Goal: Task Accomplishment & Management: Manage account settings

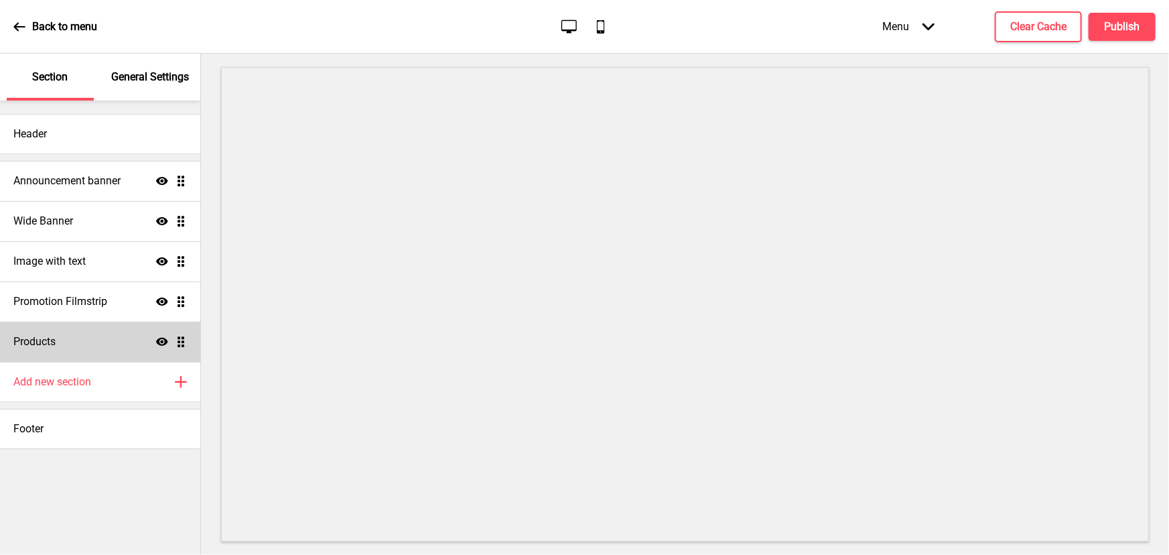
click at [102, 343] on div "Products Show Drag" at bounding box center [100, 342] width 200 height 40
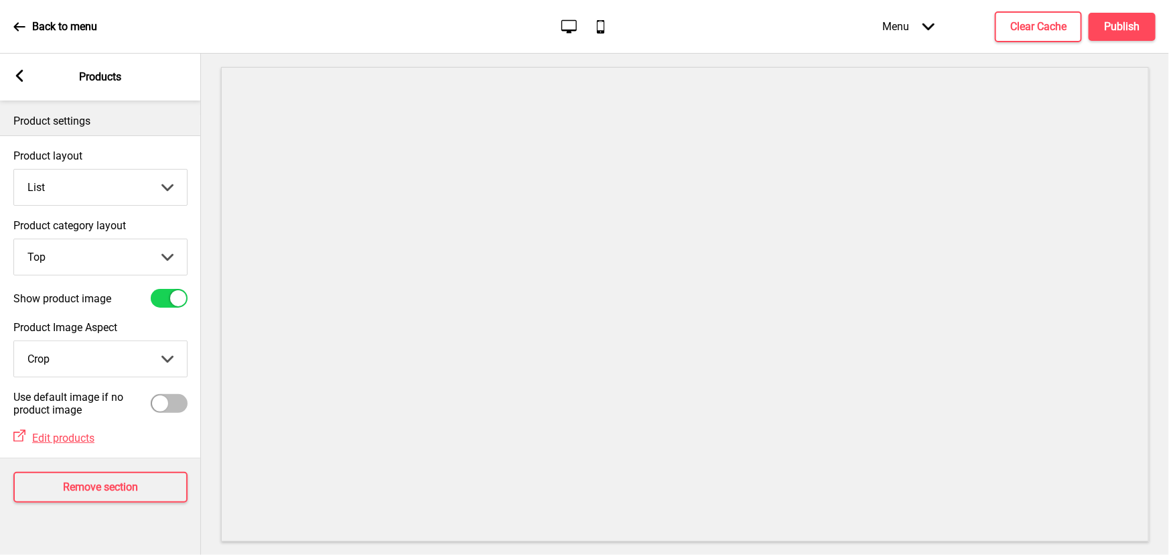
click at [124, 194] on select "Grid List" at bounding box center [100, 188] width 173 height 36
click at [14, 170] on select "Grid List" at bounding box center [100, 188] width 173 height 36
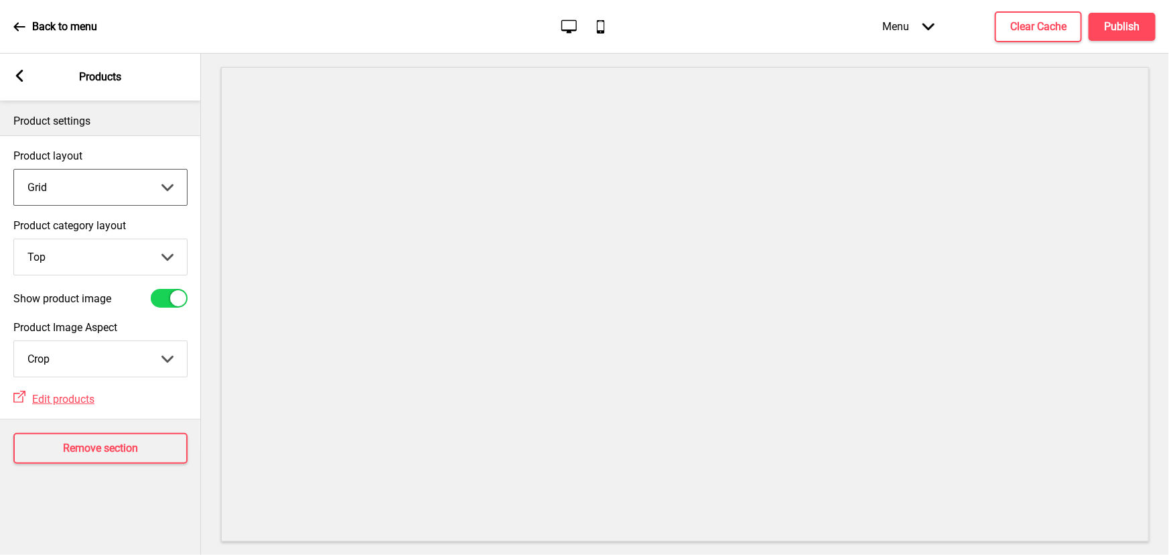
click at [117, 181] on select "Grid List" at bounding box center [100, 188] width 173 height 36
select select "list"
click at [14, 170] on select "Grid List" at bounding box center [100, 188] width 173 height 36
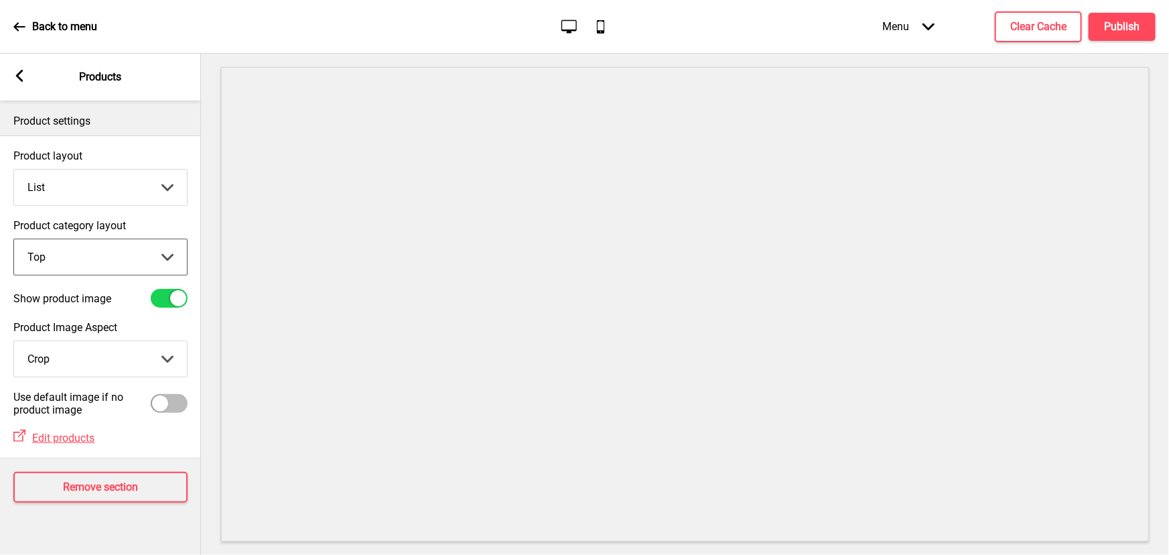
click at [86, 253] on select "Top Side" at bounding box center [100, 257] width 173 height 36
click at [14, 239] on select "Top Side" at bounding box center [100, 257] width 173 height 36
click at [90, 257] on select "Top Side" at bounding box center [100, 257] width 173 height 36
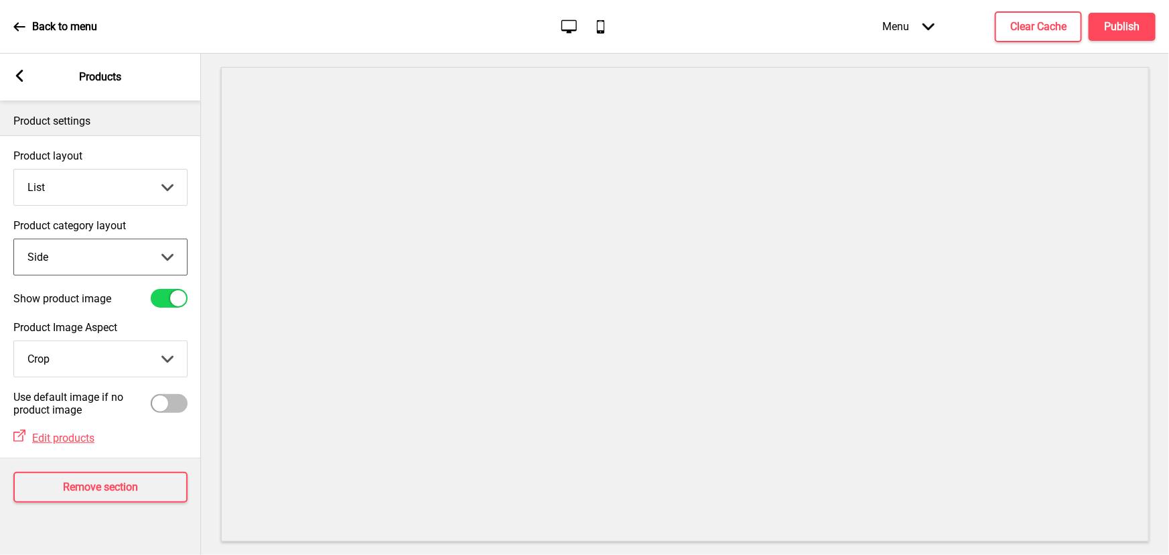
select select "top"
click at [14, 239] on select "Top Side" at bounding box center [100, 257] width 173 height 36
click at [79, 351] on select "Crop Natural" at bounding box center [100, 359] width 173 height 36
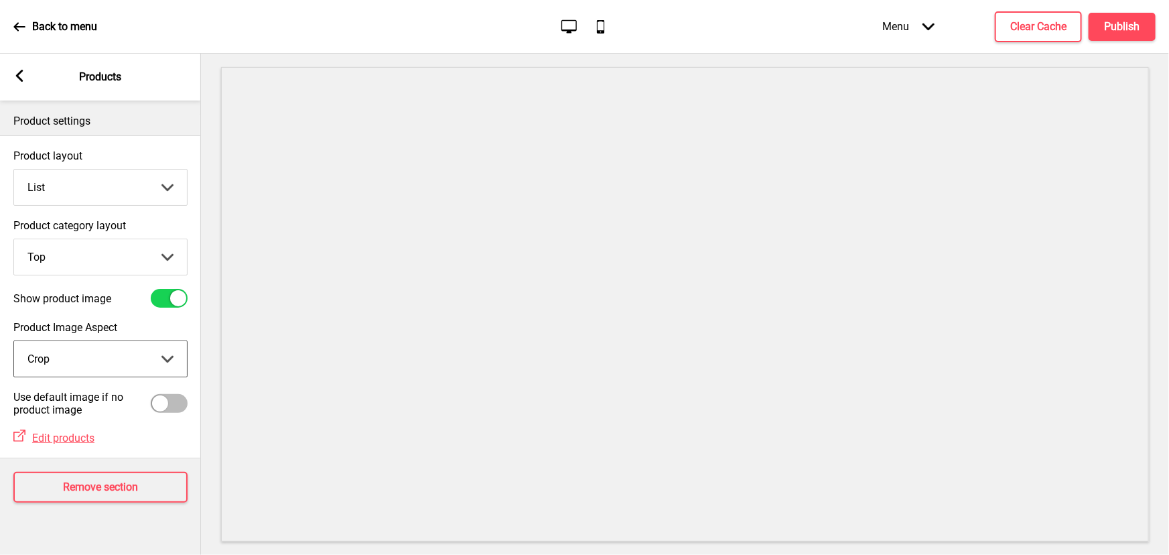
click at [23, 78] on rect at bounding box center [19, 76] width 12 height 12
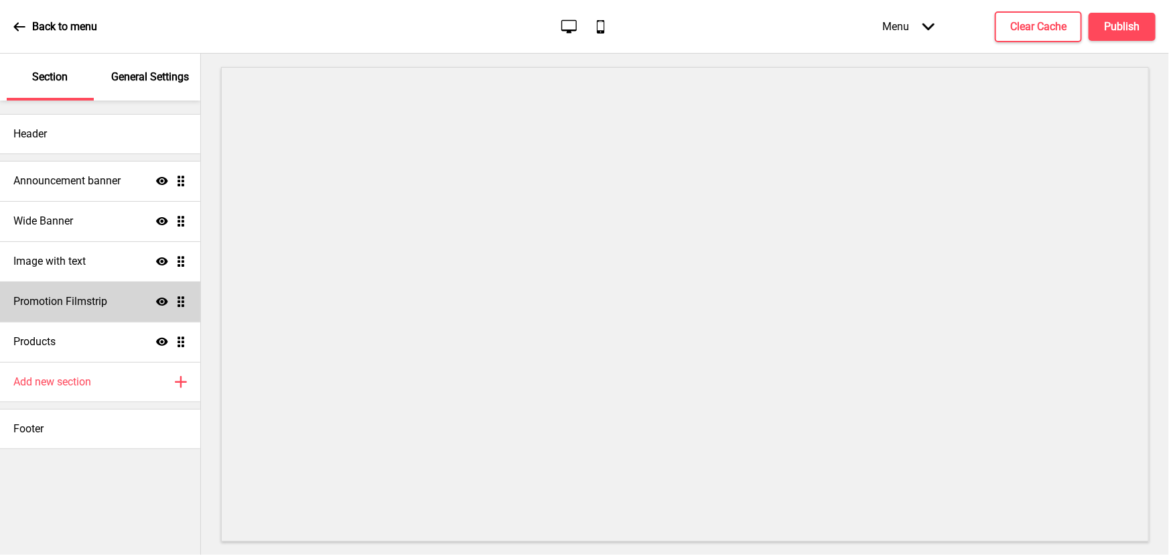
click at [111, 303] on div "Promotion Filmstrip Show Drag" at bounding box center [100, 301] width 200 height 40
select select "center"
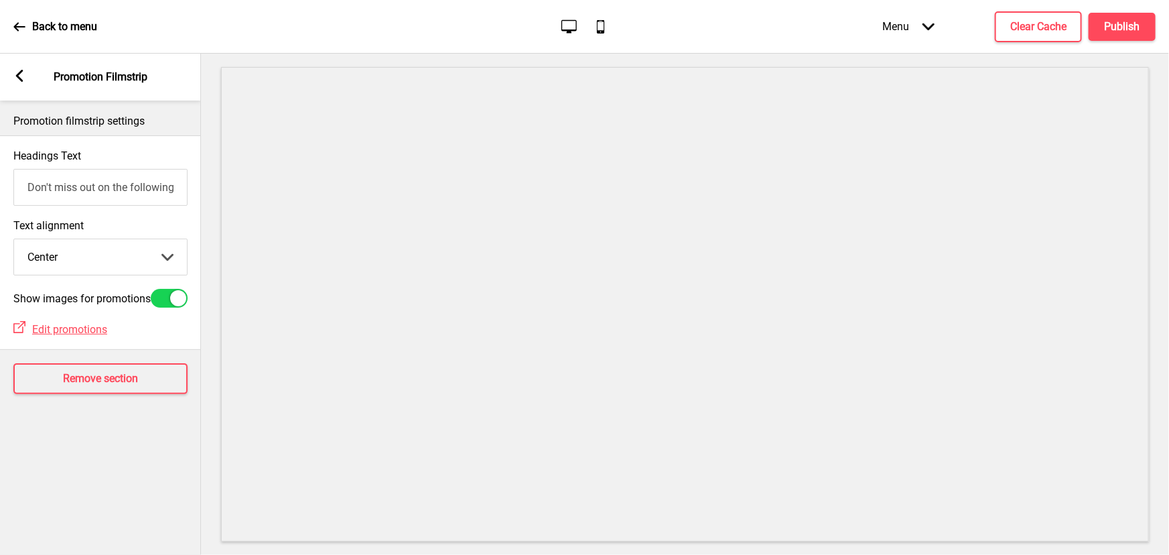
click at [109, 258] on select "Left Center Right" at bounding box center [100, 257] width 173 height 36
click at [27, 83] on div "Arrow left Promotion Filmstrip" at bounding box center [100, 77] width 201 height 47
click at [21, 82] on div "Arrow left" at bounding box center [19, 77] width 12 height 15
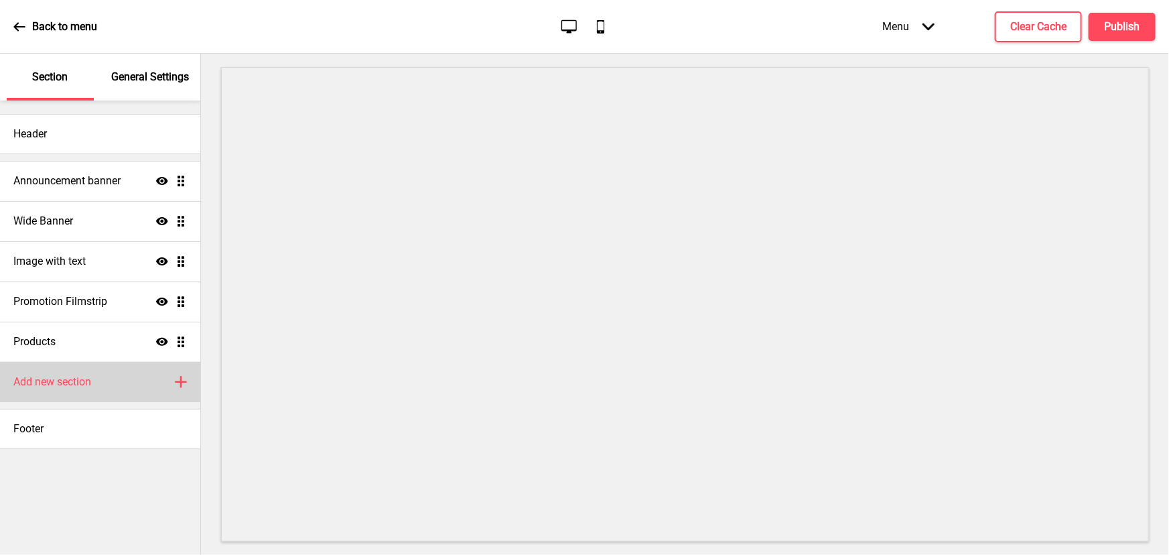
click at [153, 383] on div "Add new section Plus" at bounding box center [100, 382] width 200 height 40
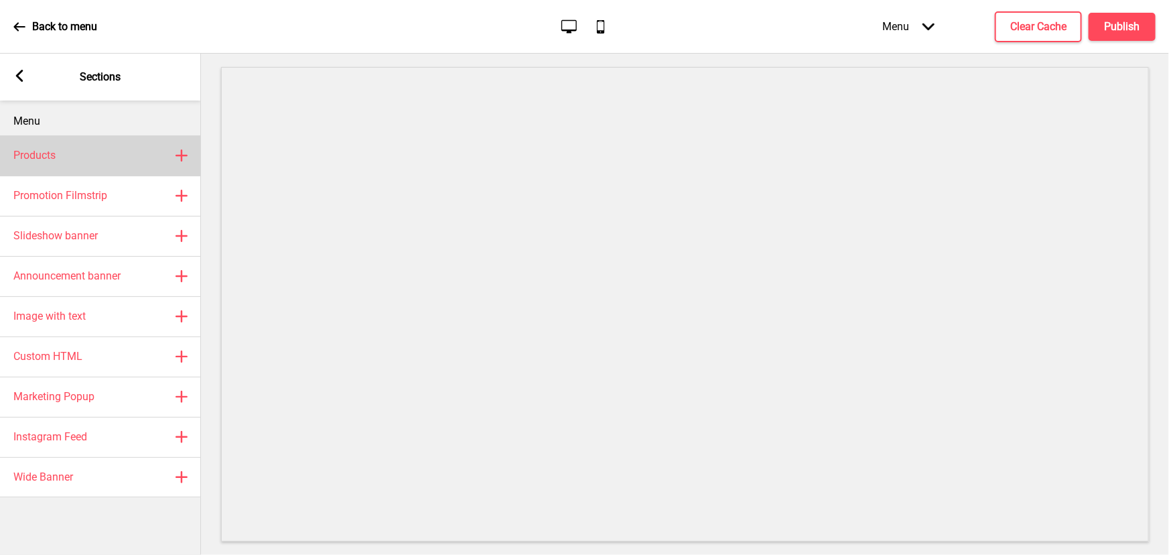
click at [182, 152] on rect at bounding box center [182, 155] width 16 height 16
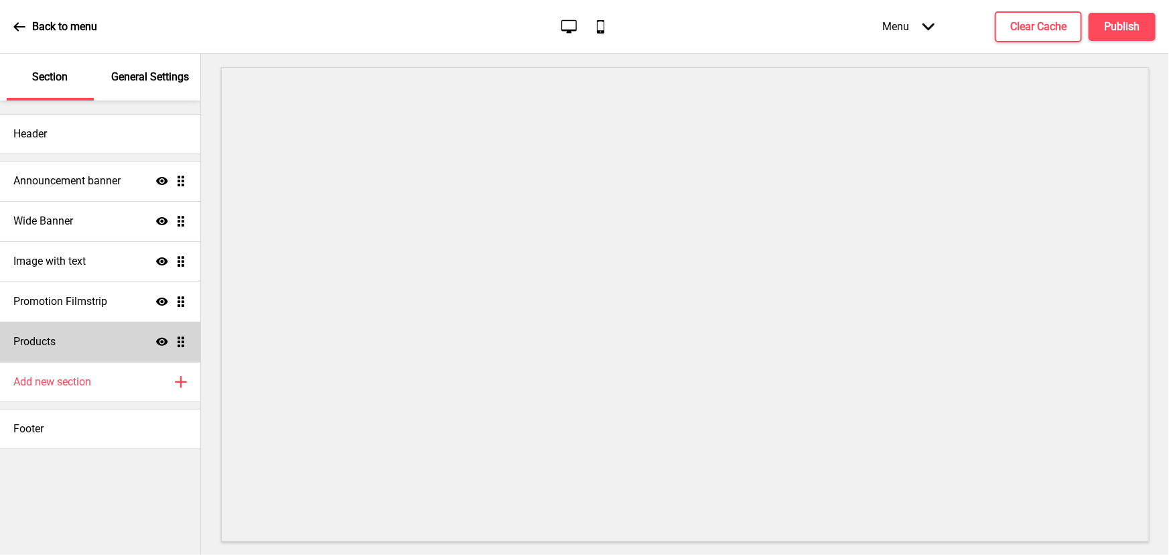
click at [162, 340] on icon at bounding box center [162, 342] width 12 height 8
click at [162, 340] on icon "Hide" at bounding box center [162, 342] width 12 height 12
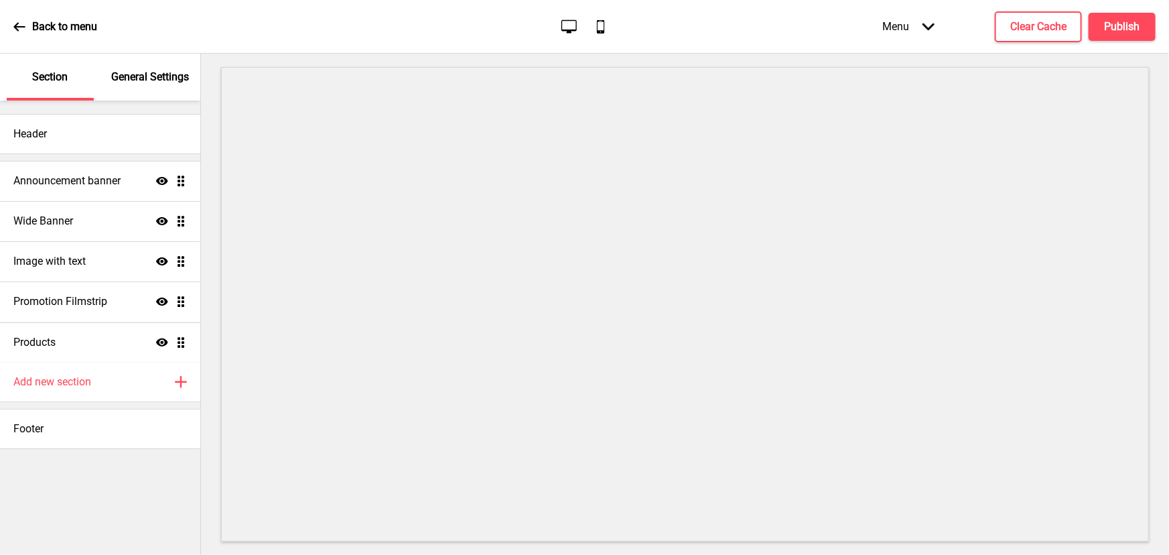
click at [179, 336] on ul "Announcement banner Show Drag Wide Banner Show Drag Image with text Show Drag P…" at bounding box center [100, 261] width 200 height 201
